Goal: Ask a question

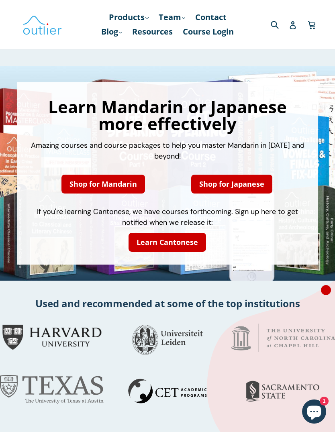
click at [108, 35] on link "Blog .cls-1{fill:#231f20} expand" at bounding box center [111, 31] width 29 height 14
click at [104, 49] on link "Chinese" at bounding box center [128, 53] width 49 height 15
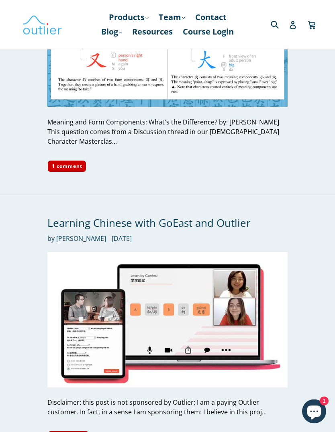
scroll to position [3075, 0]
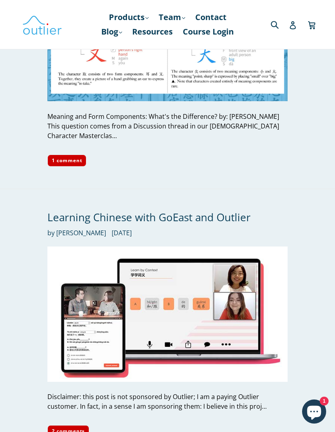
click at [309, 420] on icon "Chat window" at bounding box center [314, 413] width 14 height 14
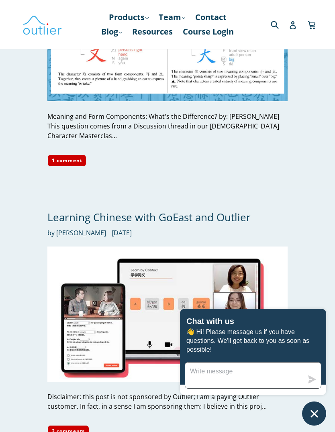
click at [205, 388] on textarea "Message us" at bounding box center [244, 375] width 118 height 26
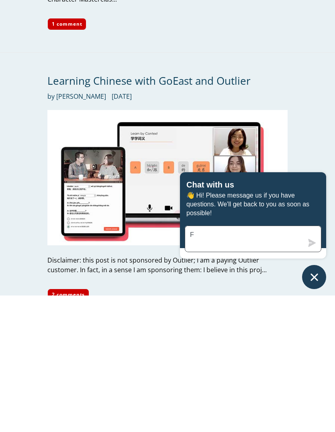
scroll to position [3102, 0]
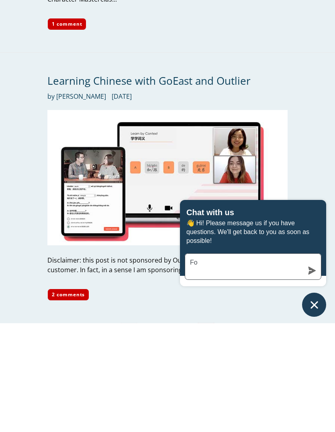
type textarea "F"
click at [314, 407] on icon "Chat window" at bounding box center [314, 413] width 12 height 12
